Goal: Information Seeking & Learning: Learn about a topic

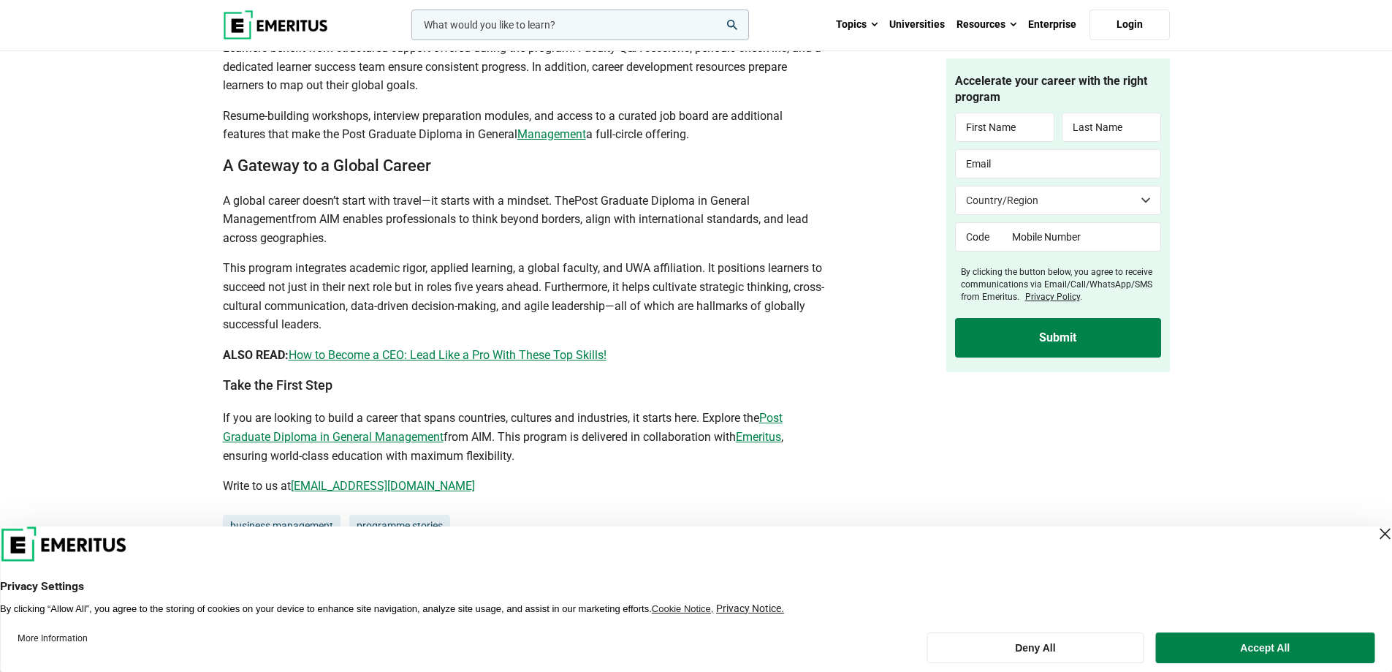
scroll to position [4313, 0]
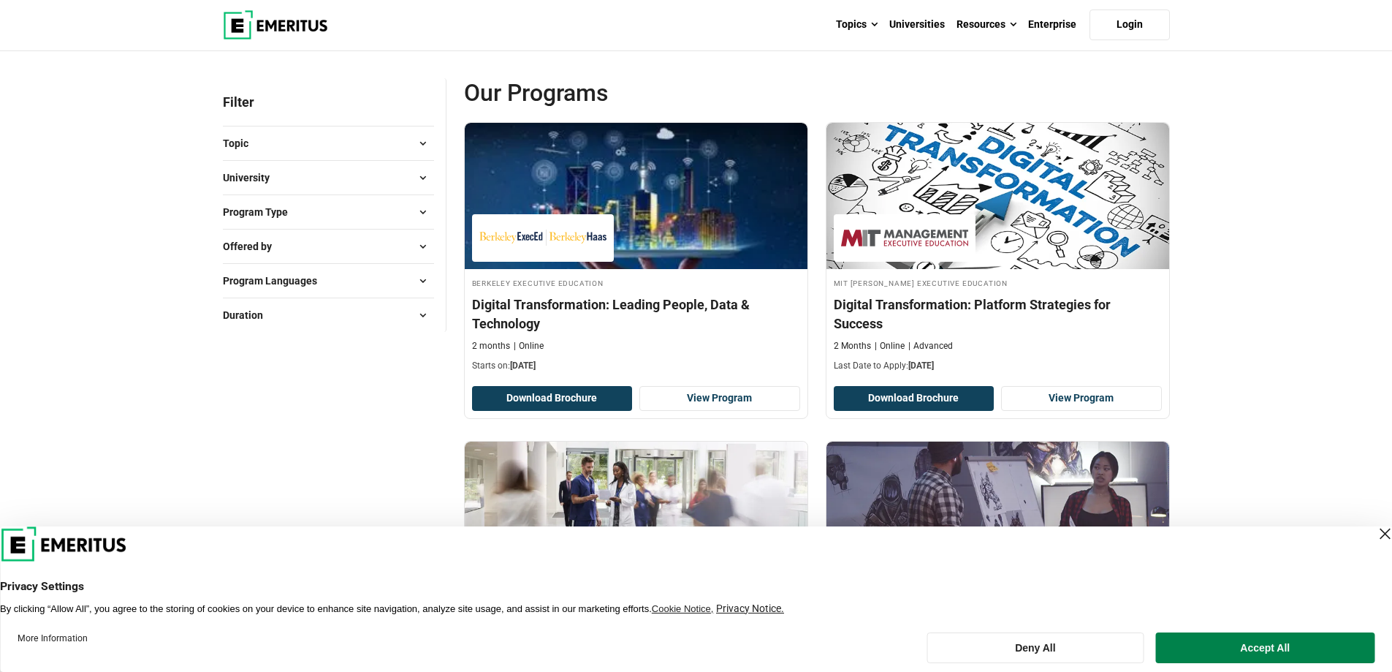
scroll to position [219, 0]
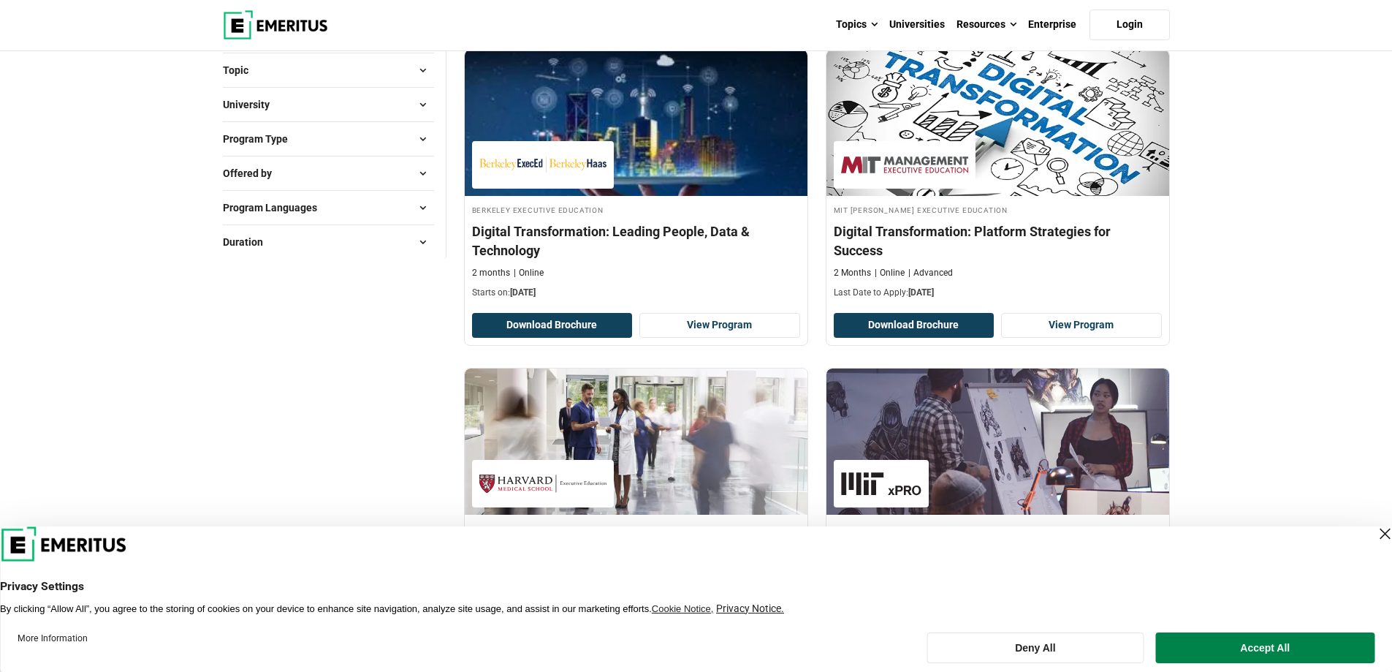
click at [313, 129] on button "Program Type" at bounding box center [328, 139] width 211 height 22
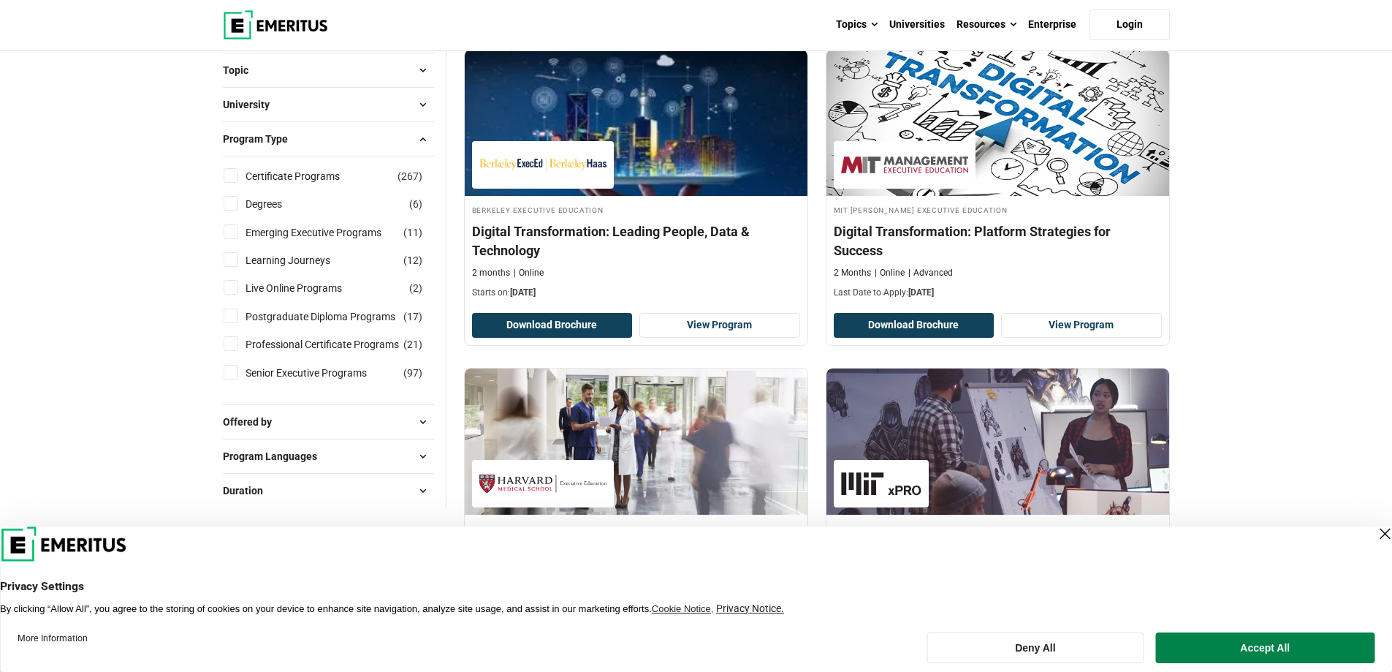
click at [230, 205] on input "Degrees ( 6 )" at bounding box center [231, 203] width 15 height 15
checkbox input "true"
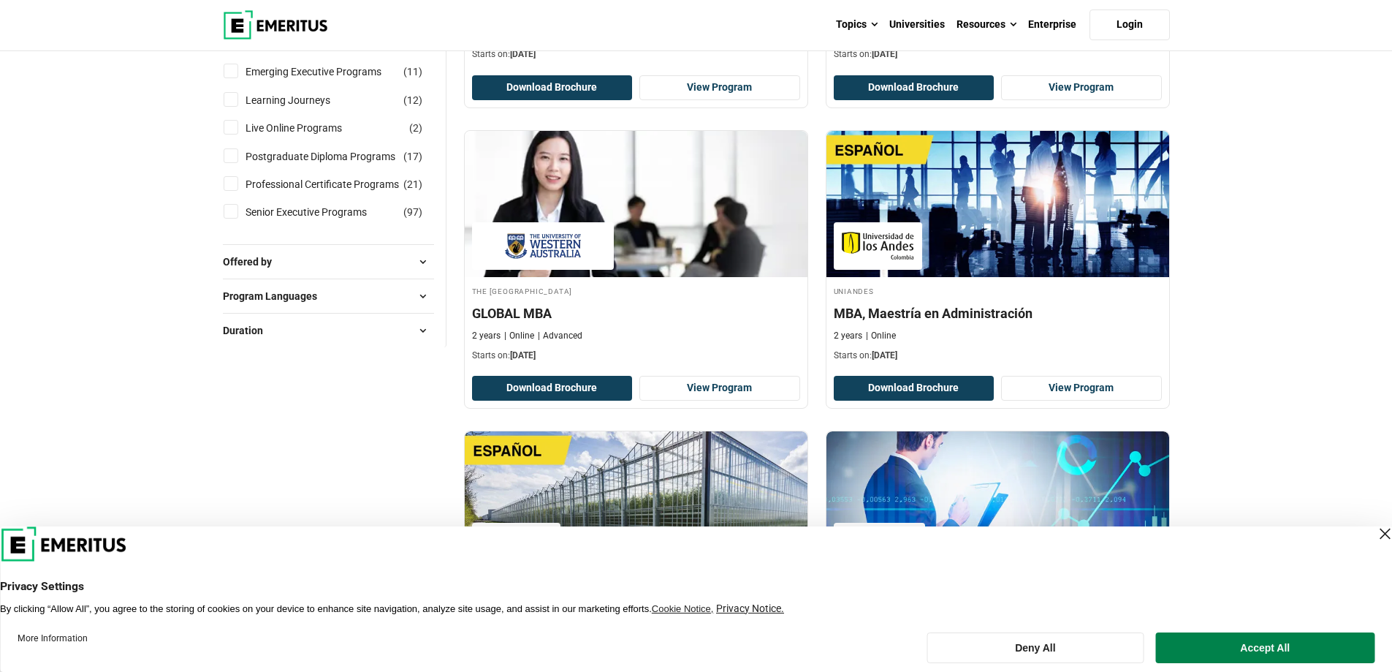
scroll to position [365, 0]
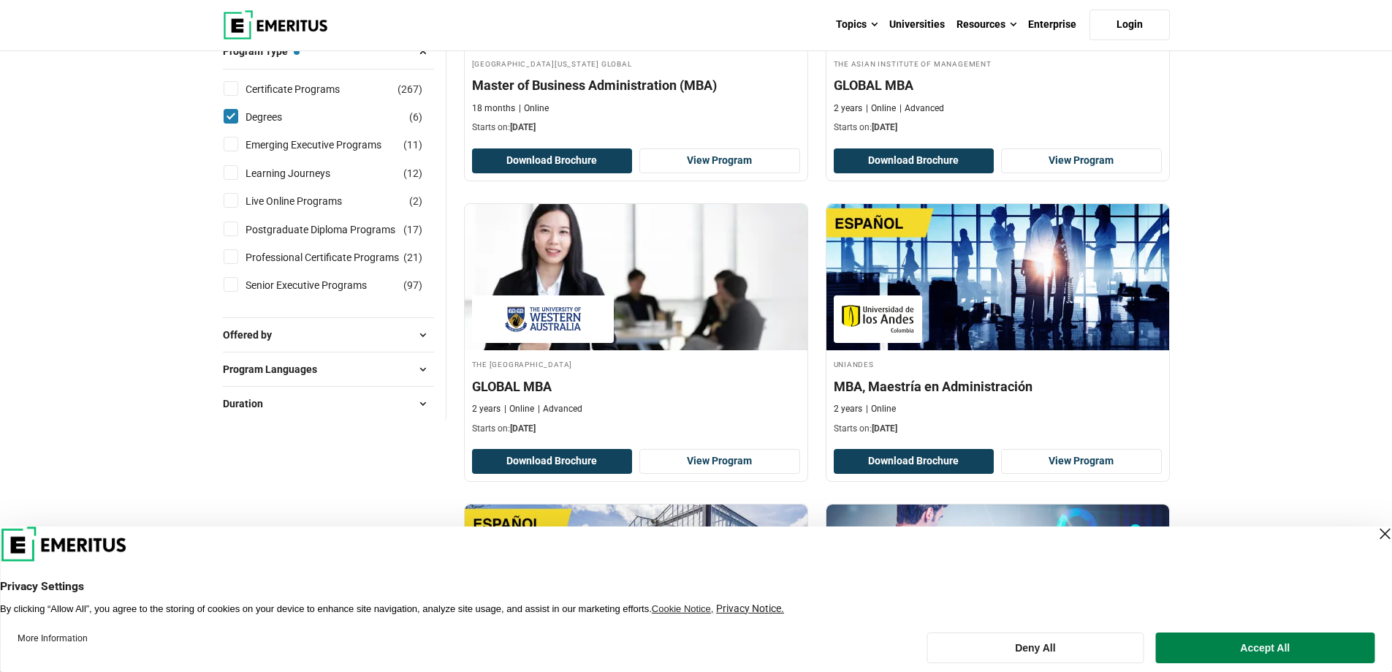
click at [232, 118] on input "Degrees ( 6 )" at bounding box center [231, 116] width 15 height 15
checkbox input "false"
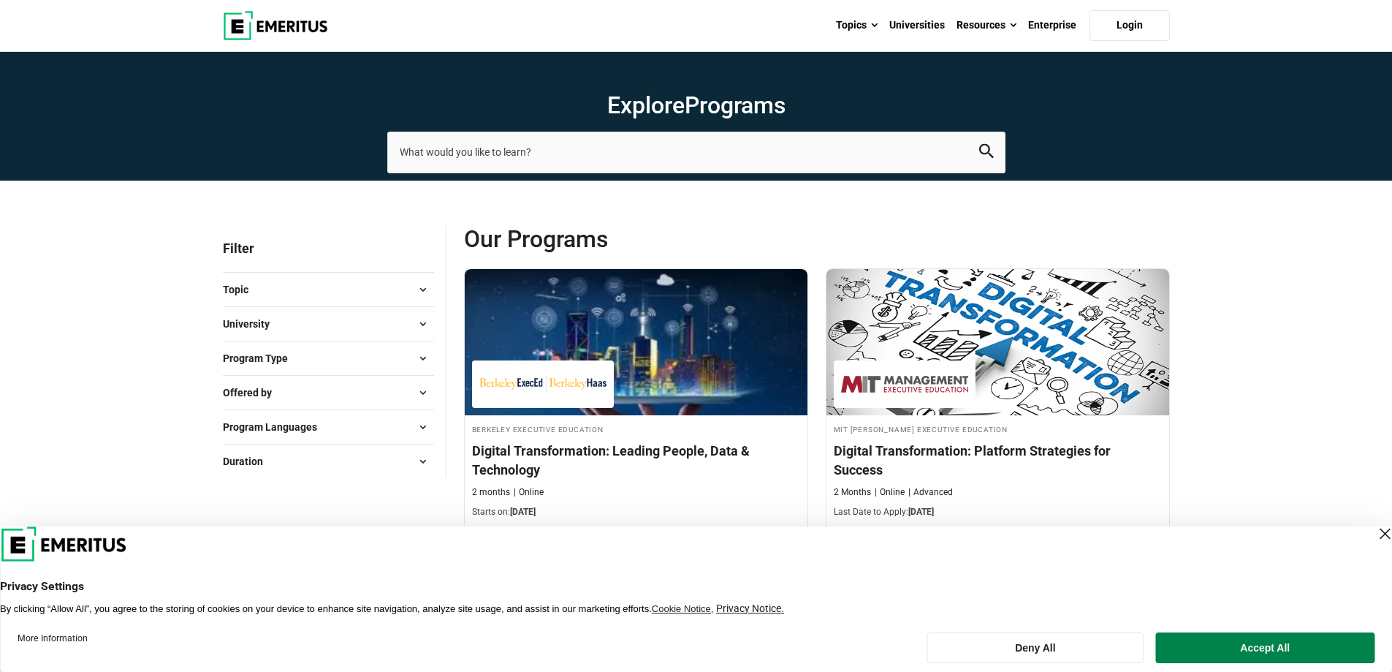
click at [287, 363] on span "Program Type" at bounding box center [261, 358] width 77 height 16
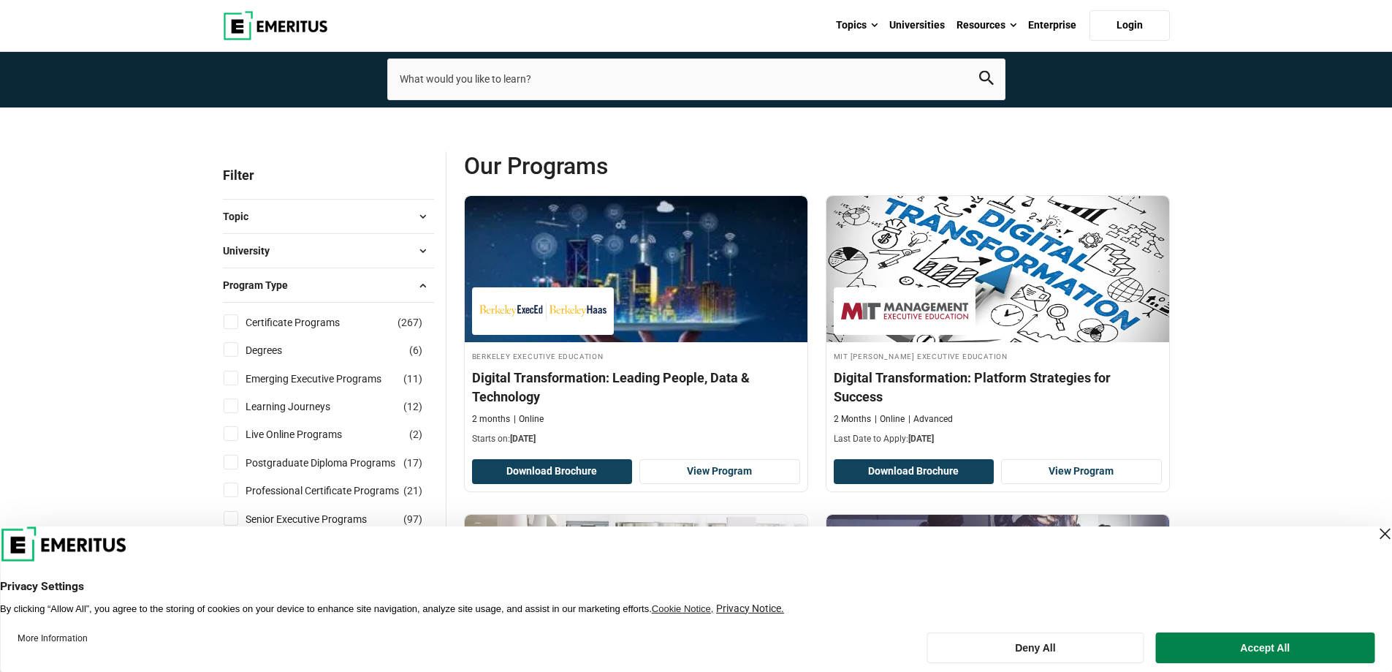
scroll to position [219, 0]
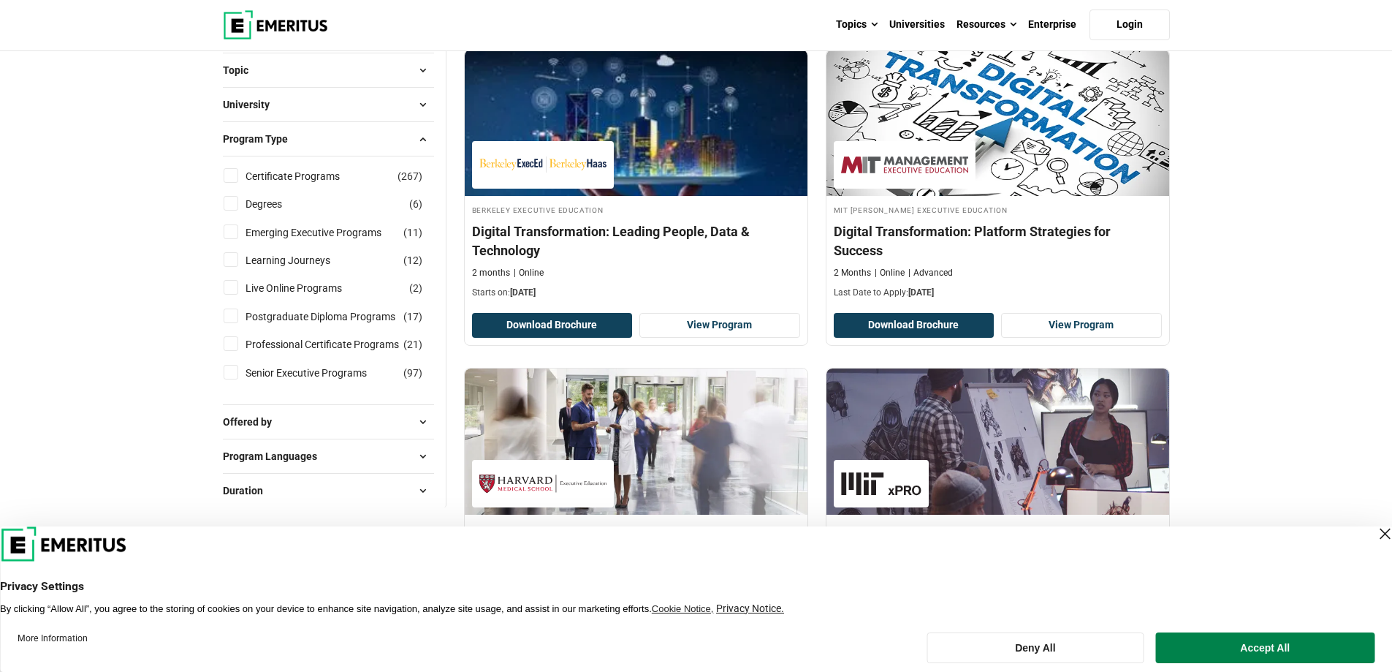
click at [230, 316] on input "Postgraduate Diploma Programs ( 17 )" at bounding box center [231, 315] width 15 height 15
checkbox input "true"
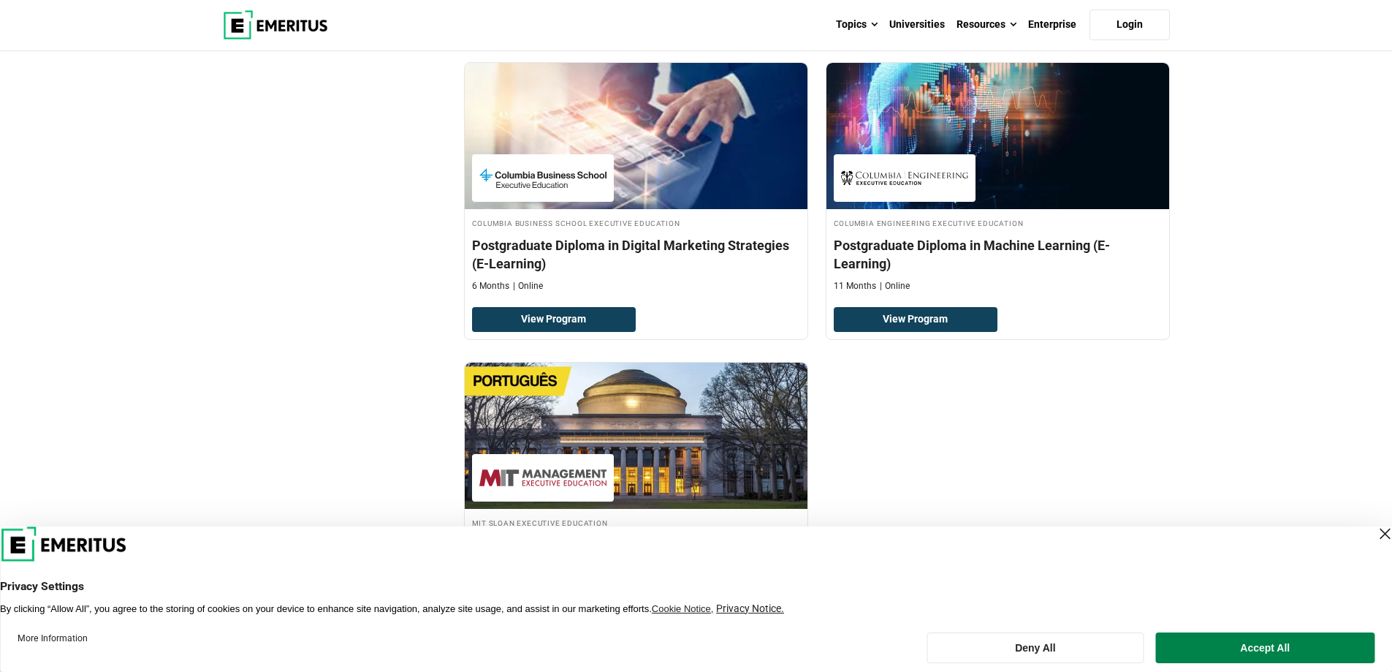
scroll to position [2485, 0]
